Goal: Task Accomplishment & Management: Manage account settings

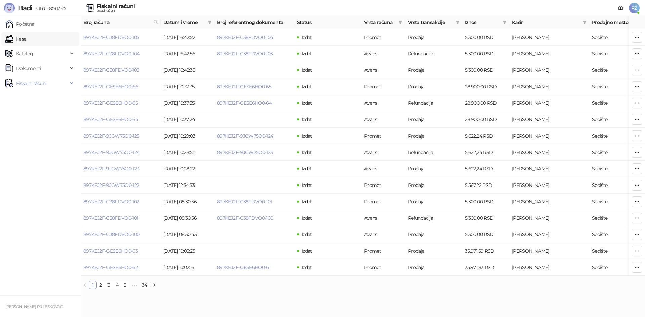
click at [26, 41] on link "Kasa" at bounding box center [15, 38] width 21 height 13
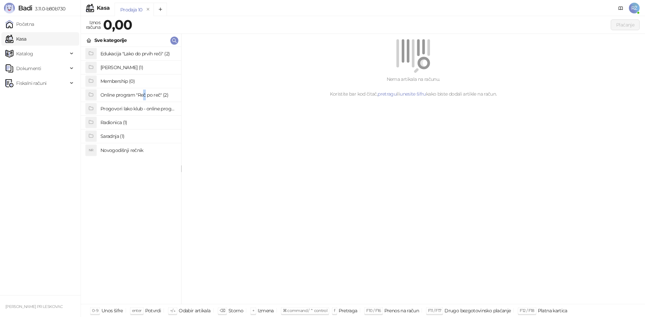
click at [144, 97] on h4 "Online program "Reč po reč" (2)" at bounding box center [137, 95] width 75 height 11
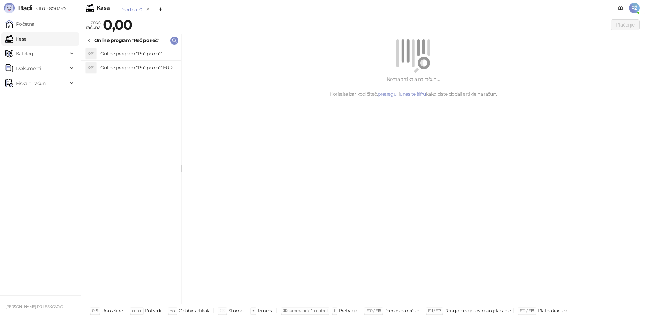
click at [144, 55] on h4 "Online program "Reč po reč"" at bounding box center [137, 53] width 75 height 11
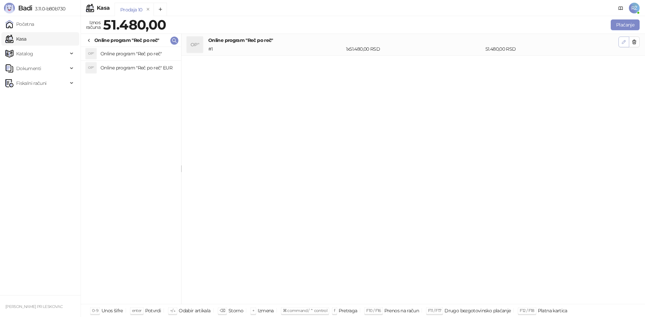
click at [623, 41] on icon "button" at bounding box center [623, 41] width 5 height 5
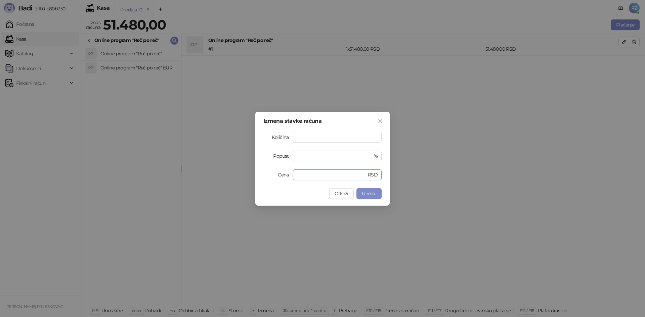
drag, startPoint x: 318, startPoint y: 176, endPoint x: 266, endPoint y: 175, distance: 51.4
click at [266, 175] on div "Cena ***** RSD" at bounding box center [322, 175] width 118 height 11
click at [379, 121] on icon "close" at bounding box center [379, 121] width 5 height 5
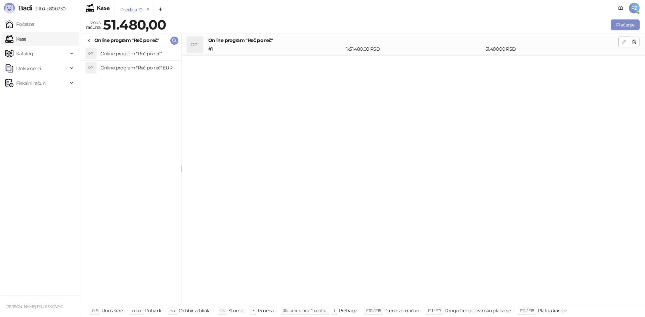
click at [620, 44] on button "button" at bounding box center [623, 42] width 11 height 11
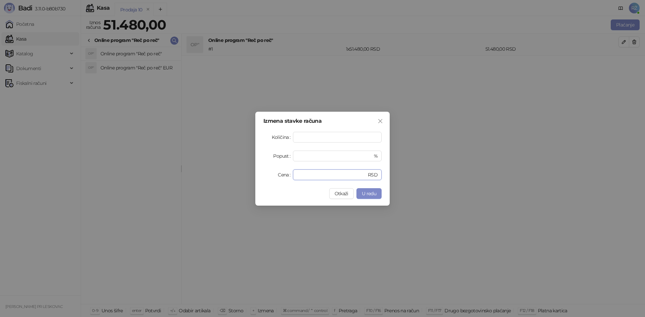
drag, startPoint x: 323, startPoint y: 175, endPoint x: 284, endPoint y: 174, distance: 38.6
click at [284, 174] on div "Cena ***** RSD" at bounding box center [322, 175] width 118 height 11
type input "*****"
click at [372, 195] on span "U redu" at bounding box center [369, 194] width 14 height 6
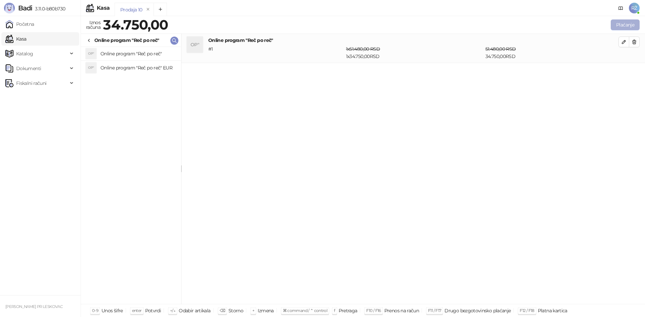
click at [628, 26] on button "Plaćanje" at bounding box center [624, 24] width 29 height 11
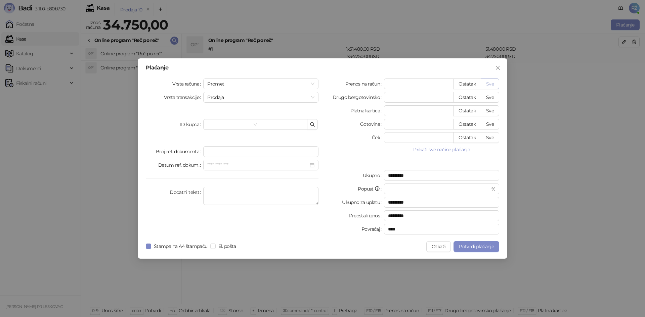
click at [495, 82] on button "Sve" at bounding box center [489, 84] width 18 height 11
type input "*****"
type input "****"
click at [311, 81] on span "Promet" at bounding box center [260, 84] width 107 height 10
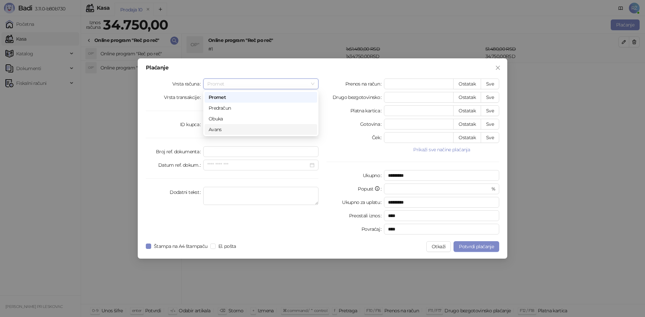
click at [291, 129] on div "Avans" at bounding box center [260, 129] width 104 height 7
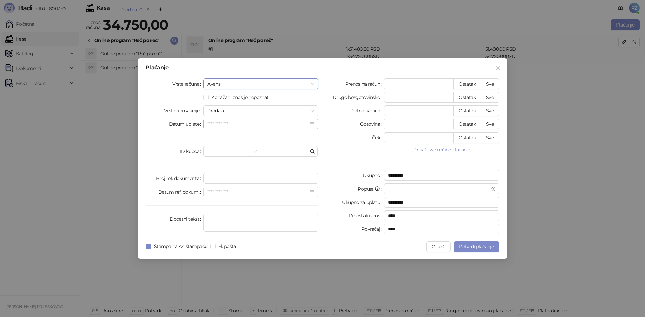
click at [313, 126] on div at bounding box center [260, 124] width 107 height 7
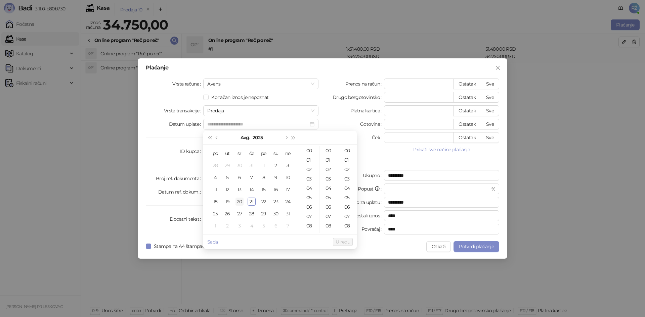
click at [240, 201] on div "20" at bounding box center [239, 202] width 8 height 8
type input "**********"
click at [339, 240] on span "U redu" at bounding box center [342, 242] width 14 height 6
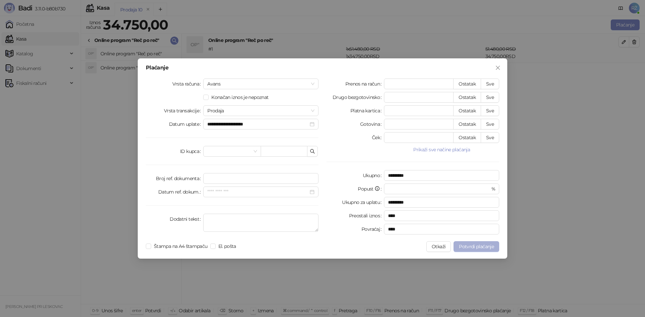
click at [480, 248] on span "Potvrdi plaćanje" at bounding box center [476, 247] width 35 height 6
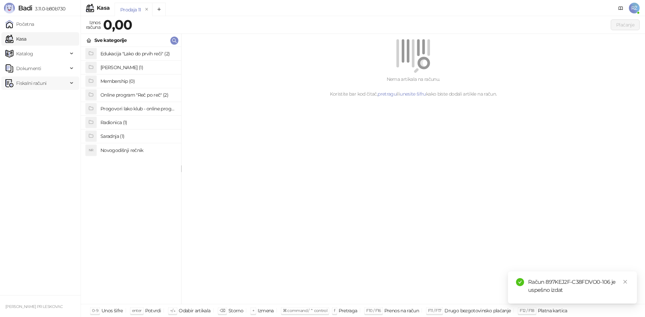
click at [41, 82] on span "Fiskalni računi" at bounding box center [31, 83] width 30 height 13
click at [40, 96] on link "Izdati računi" at bounding box center [26, 97] width 37 height 13
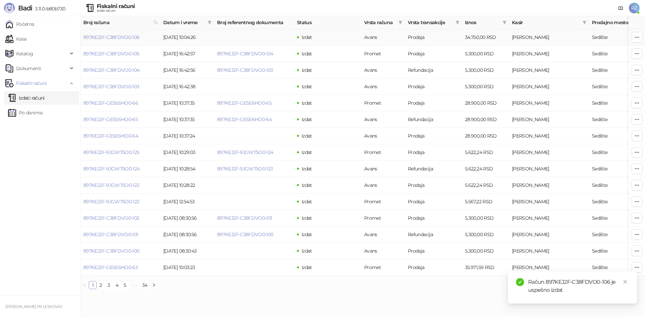
click at [642, 36] on td at bounding box center [636, 37] width 16 height 16
click at [637, 36] on icon "button" at bounding box center [636, 37] width 5 height 5
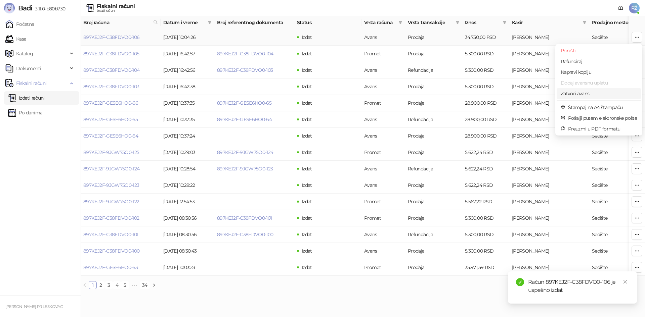
click at [598, 91] on span "Zatvori avans" at bounding box center [598, 93] width 76 height 7
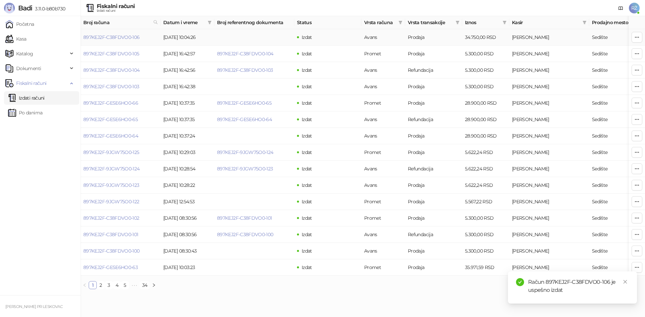
type input "**********"
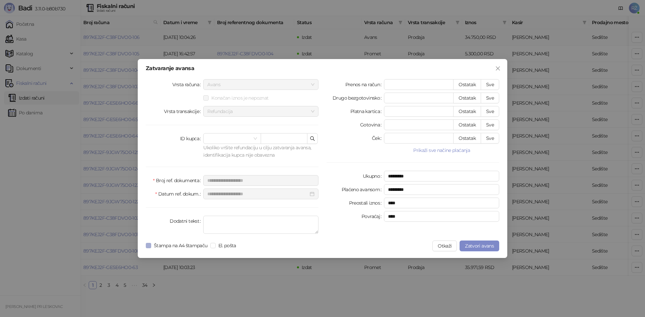
click at [156, 244] on span "Štampa na A4 štampaču" at bounding box center [180, 245] width 59 height 7
click at [485, 244] on span "Zatvori avans" at bounding box center [479, 246] width 29 height 6
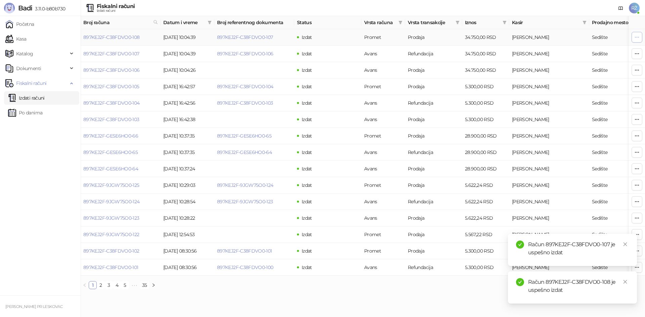
click at [636, 38] on icon "button" at bounding box center [636, 37] width 5 height 5
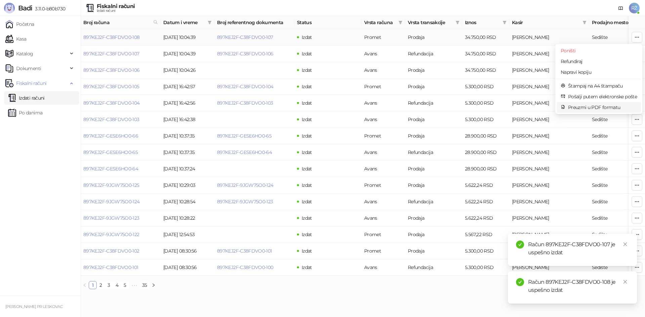
click at [610, 107] on span "Preuzmi u PDF formatu" at bounding box center [602, 107] width 69 height 7
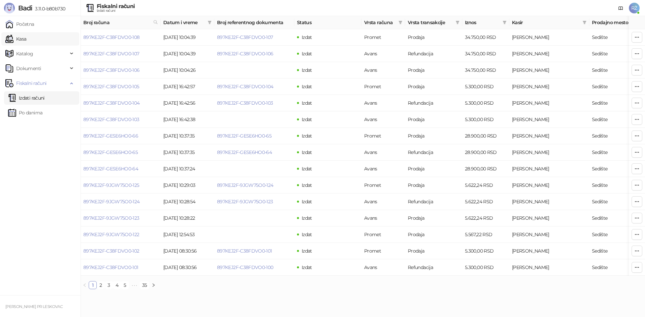
click at [26, 40] on link "Kasa" at bounding box center [15, 38] width 21 height 13
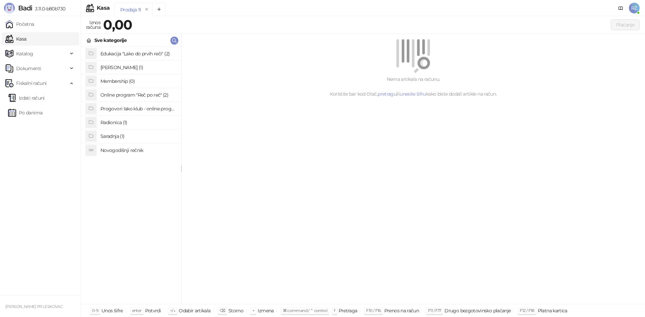
click at [114, 65] on h4 "[PERSON_NAME] (1)" at bounding box center [137, 67] width 75 height 11
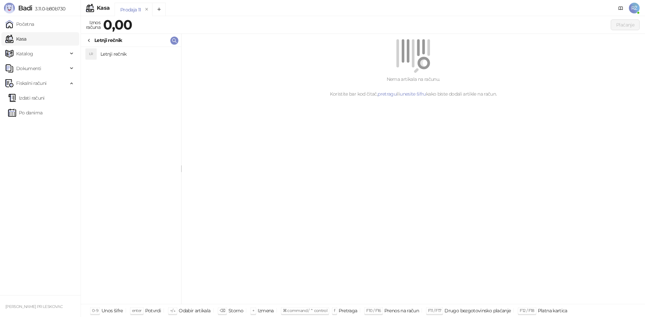
click at [125, 53] on h4 "Letnji rečnik" at bounding box center [137, 54] width 75 height 11
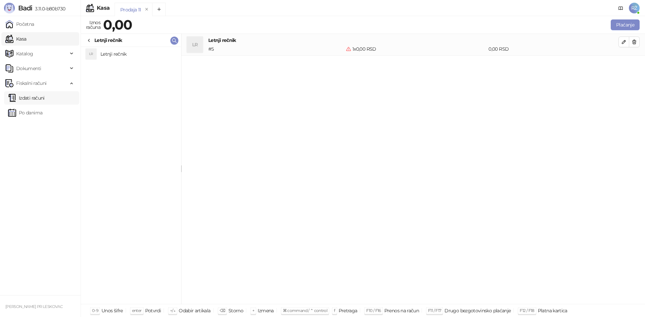
click at [33, 97] on link "Izdati računi" at bounding box center [26, 97] width 37 height 13
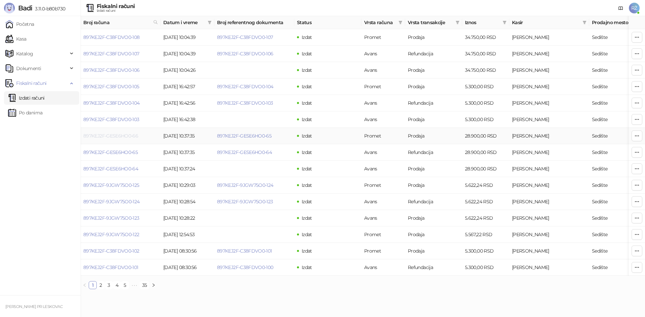
click at [123, 135] on link "897KEJ2F-GESE6HO0-66" at bounding box center [110, 136] width 55 height 6
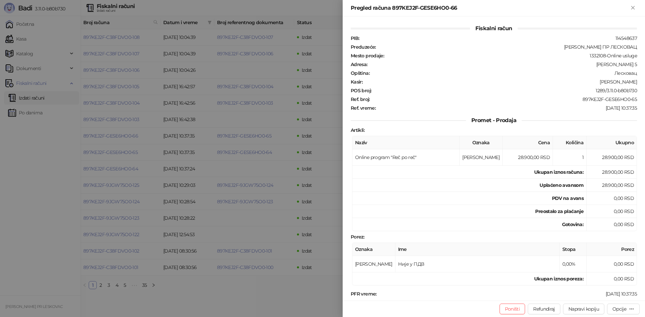
click at [30, 171] on div at bounding box center [322, 158] width 645 height 317
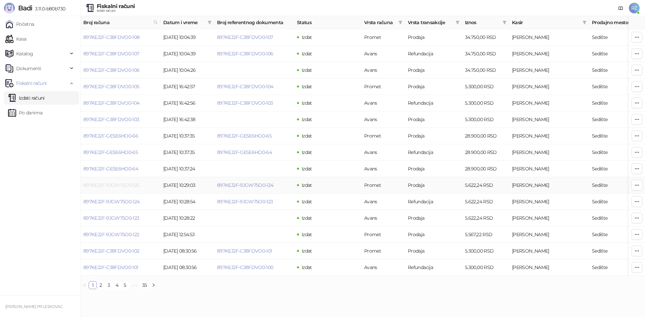
click at [109, 184] on link "897KEJ2F-9JGW75O0-125" at bounding box center [111, 185] width 56 height 6
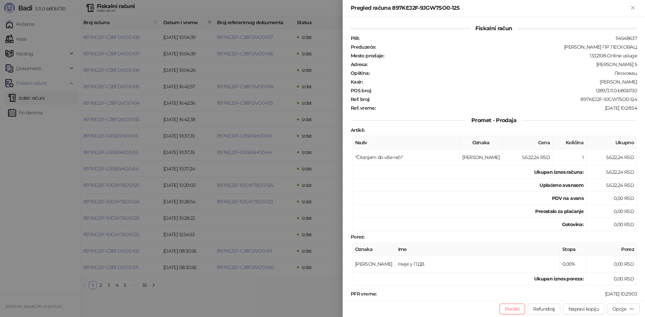
click at [41, 181] on div at bounding box center [322, 158] width 645 height 317
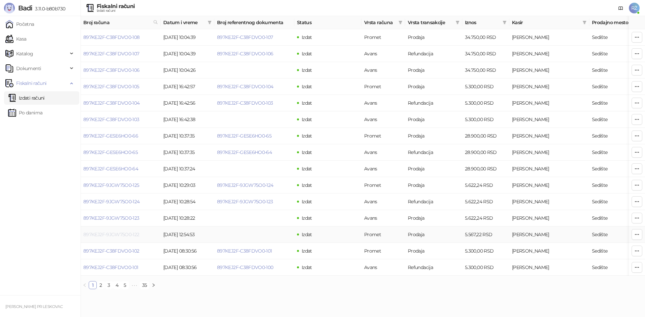
click at [105, 237] on link "897KEJ2F-9JGW75O0-122" at bounding box center [111, 235] width 56 height 6
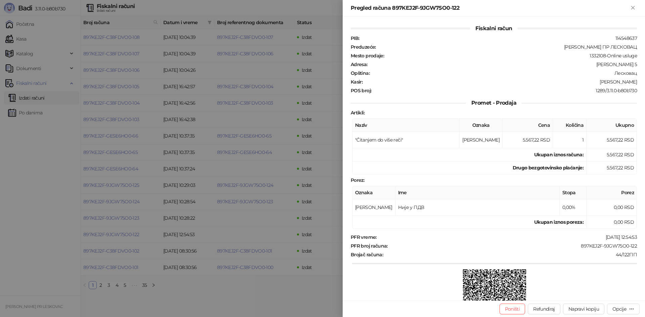
click at [37, 220] on div at bounding box center [322, 158] width 645 height 317
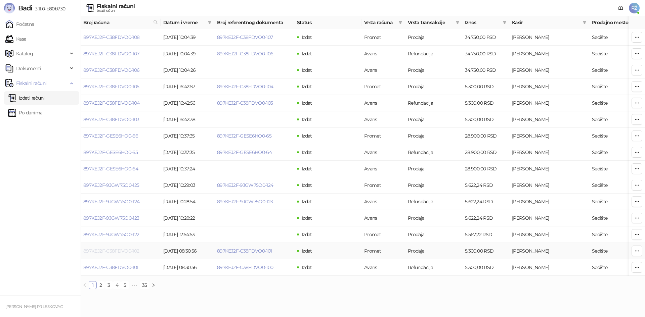
click at [117, 249] on link "897KEJ2F-C38FDVO0-102" at bounding box center [111, 251] width 56 height 6
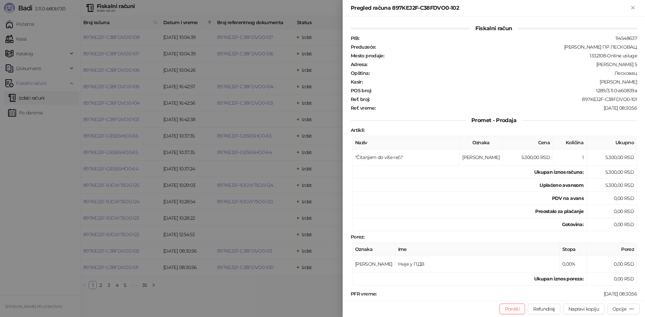
click at [40, 210] on div at bounding box center [322, 158] width 645 height 317
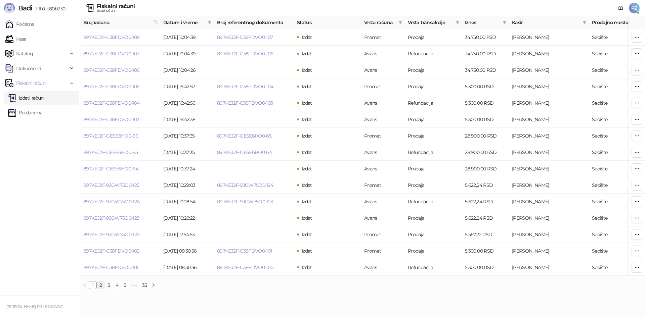
click at [101, 288] on link "2" at bounding box center [100, 285] width 7 height 7
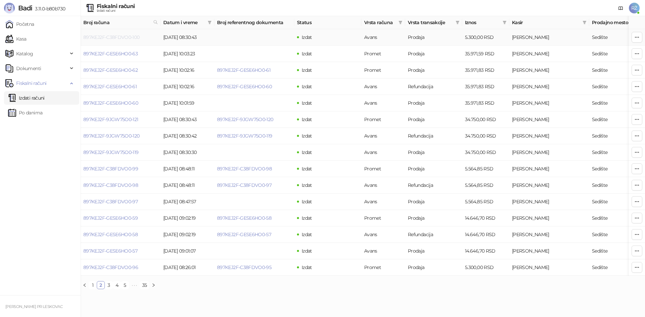
click at [107, 39] on link "897KEJ2F-C38FDVO0-100" at bounding box center [111, 37] width 56 height 6
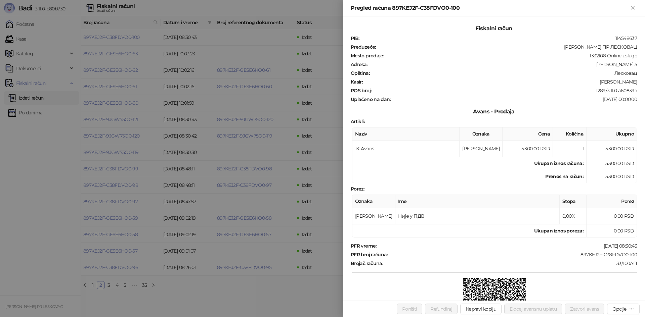
click at [71, 183] on div at bounding box center [322, 158] width 645 height 317
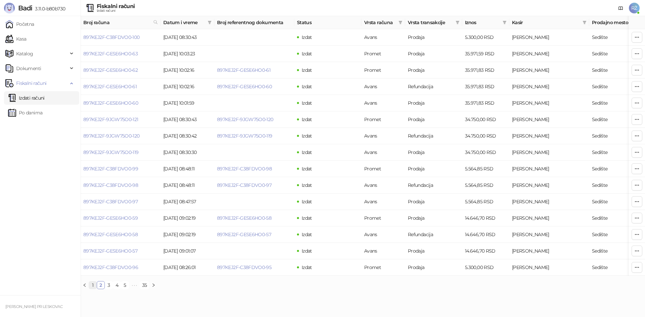
click at [95, 287] on link "1" at bounding box center [92, 285] width 7 height 7
